Goal: Task Accomplishment & Management: Manage account settings

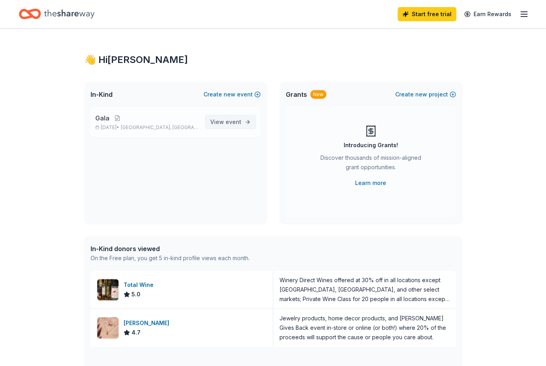
click at [250, 122] on link "View event" at bounding box center [230, 122] width 51 height 14
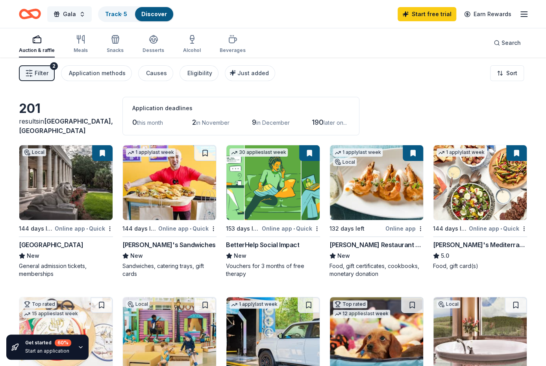
click at [82, 14] on button "Gala" at bounding box center [69, 14] width 44 height 16
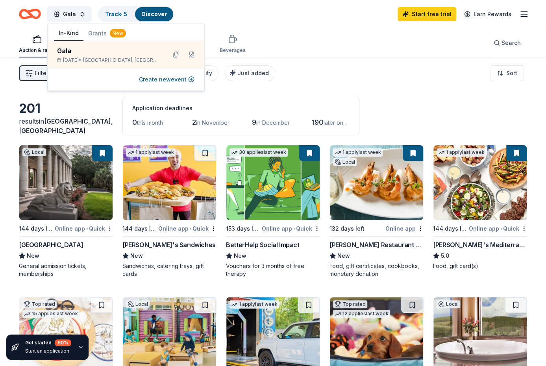
click at [270, 102] on div "Application deadlines 0 this month 2 in [DATE] in December 190 later on..." at bounding box center [240, 116] width 237 height 39
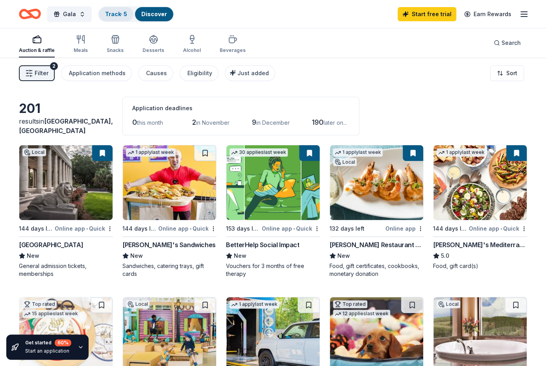
click at [118, 13] on link "Track · 5" at bounding box center [116, 14] width 22 height 7
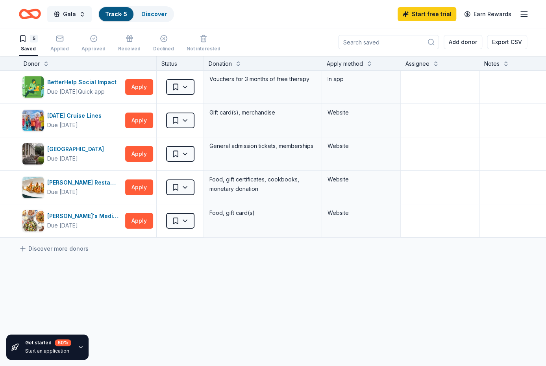
click at [81, 15] on button "Gala" at bounding box center [69, 14] width 44 height 16
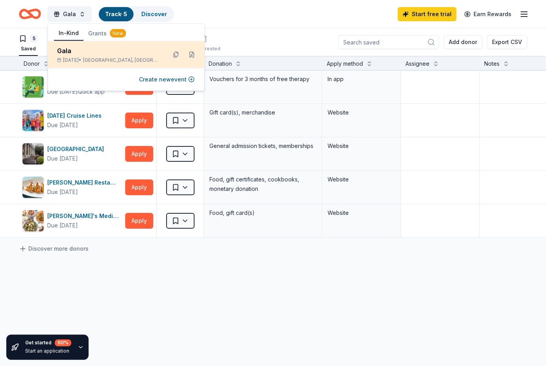
click at [68, 47] on div "Gala" at bounding box center [108, 50] width 103 height 9
click at [68, 49] on div "Gala" at bounding box center [108, 50] width 103 height 9
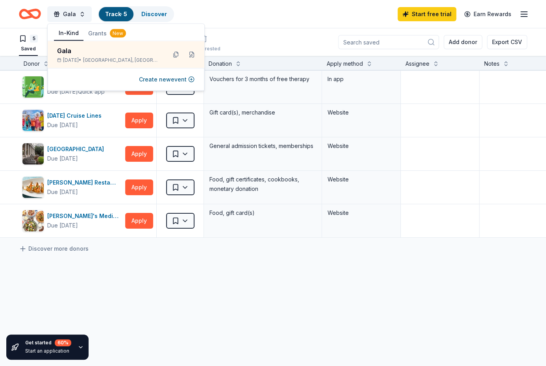
click at [526, 14] on icon "button" at bounding box center [523, 13] width 9 height 9
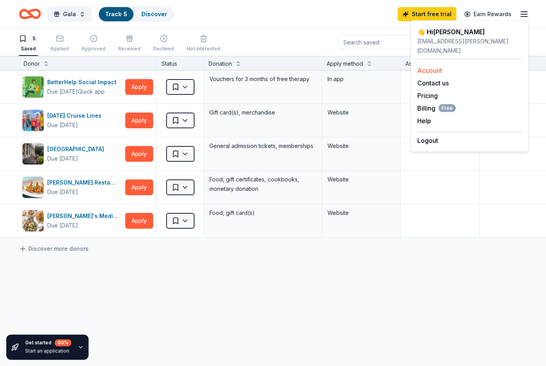
click at [435, 66] on link "Account" at bounding box center [429, 70] width 25 height 8
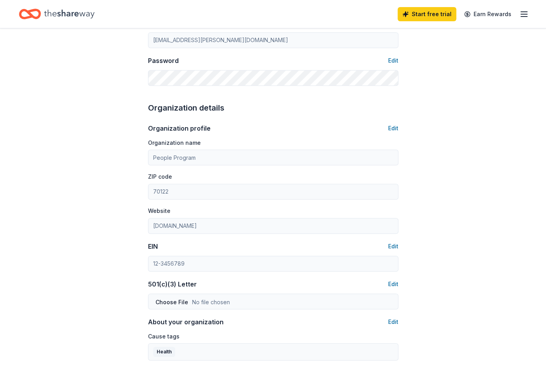
scroll to position [181, 0]
